Goal: Find specific page/section: Find specific page/section

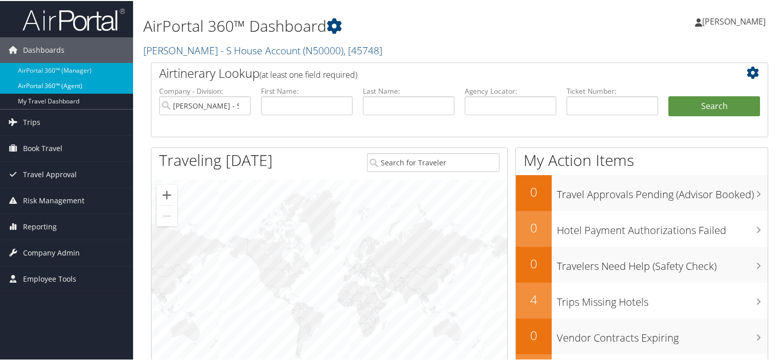
click at [70, 83] on link "AirPortal 360™ (Agent)" at bounding box center [66, 84] width 133 height 15
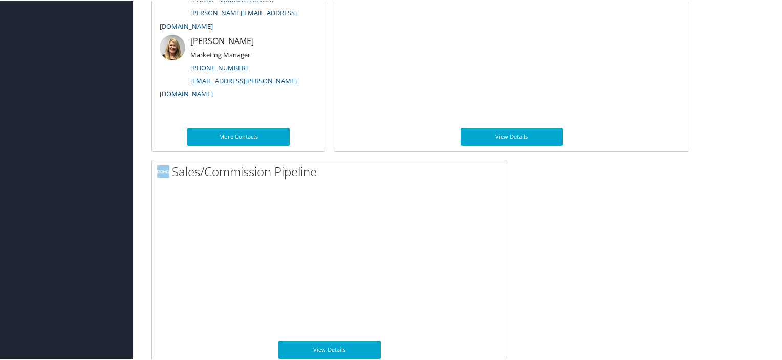
scroll to position [604, 0]
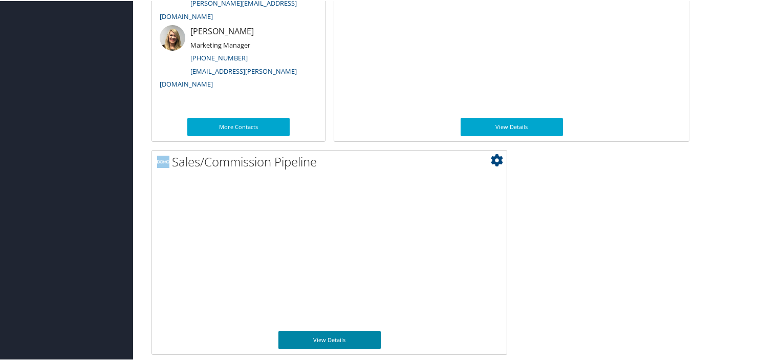
click at [328, 336] on link "View Details" at bounding box center [329, 338] width 102 height 18
